Goal: Task Accomplishment & Management: Manage account settings

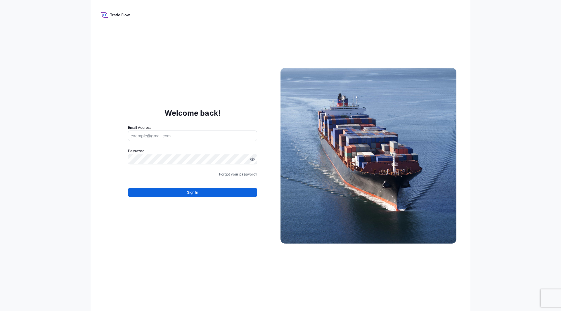
click at [183, 135] on input "Email Address" at bounding box center [192, 136] width 129 height 11
type input "[PERSON_NAME][EMAIL_ADDRESS][DOMAIN_NAME]"
click at [237, 173] on link "Forgot your password?" at bounding box center [238, 174] width 38 height 6
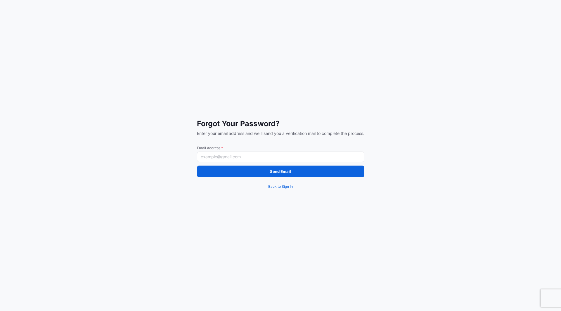
click at [232, 158] on input "Email Address *" at bounding box center [280, 157] width 167 height 11
type input "[PERSON_NAME][EMAIL_ADDRESS][DOMAIN_NAME]"
click at [253, 175] on button "Send Email" at bounding box center [280, 172] width 167 height 12
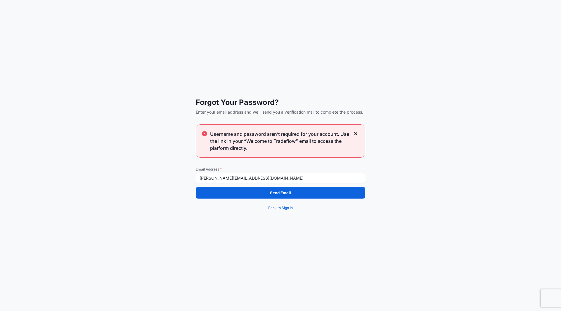
click at [253, 178] on input "[PERSON_NAME][EMAIL_ADDRESS][DOMAIN_NAME]" at bounding box center [280, 178] width 169 height 11
